Goal: Task Accomplishment & Management: Use online tool/utility

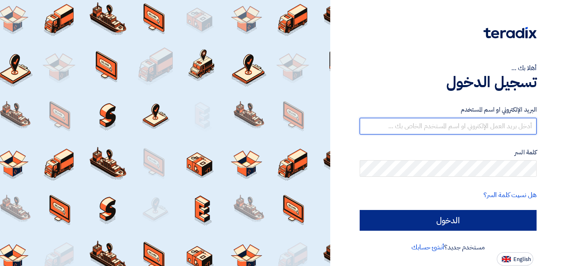
type input "[EMAIL_ADDRESS][DOMAIN_NAME]"
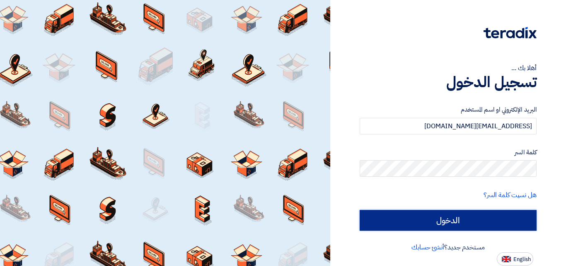
click at [449, 222] on input "الدخول" at bounding box center [448, 220] width 177 height 21
type input "Sign in"
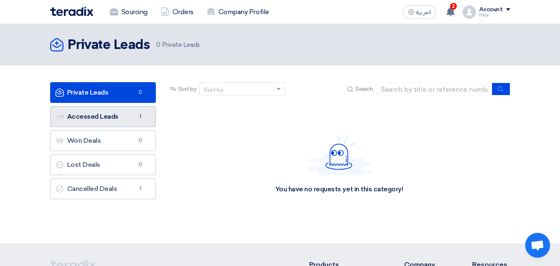
click at [115, 111] on link "Accessed Leads Accessed Leads 1" at bounding box center [103, 116] width 106 height 21
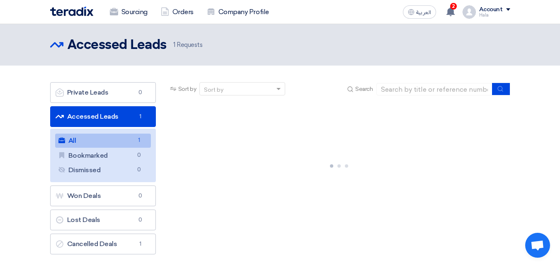
click at [113, 142] on link "All All 1" at bounding box center [103, 140] width 96 height 14
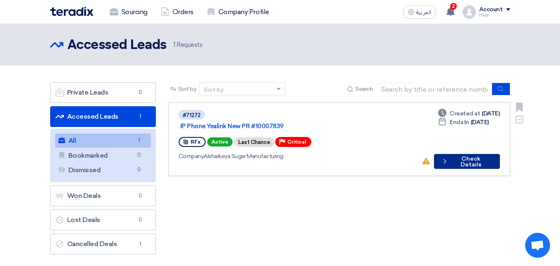
click at [446, 157] on icon "Check details" at bounding box center [444, 161] width 7 height 8
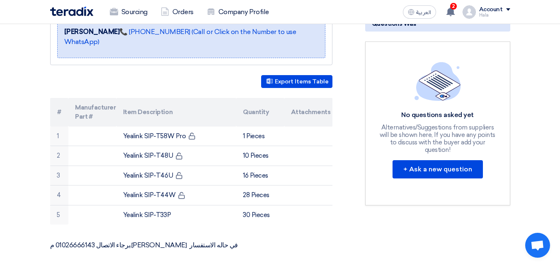
scroll to position [202, 0]
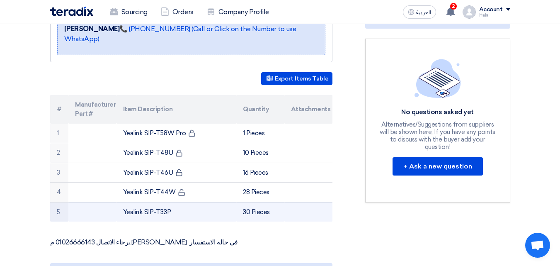
click at [179, 206] on td "Yealink SIP-T33P" at bounding box center [176, 211] width 120 height 19
click at [150, 203] on td "Yealink SIP-T33P" at bounding box center [176, 211] width 120 height 19
click at [175, 202] on td "Yealink SIP-T33P" at bounding box center [176, 211] width 120 height 19
